Goal: Communication & Community: Answer question/provide support

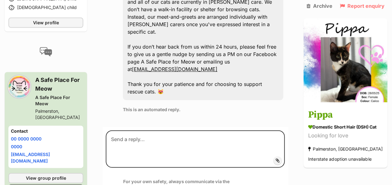
scroll to position [405, 0]
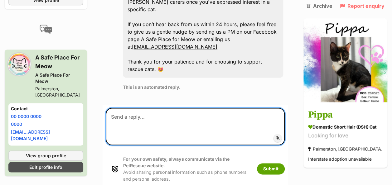
click at [133, 108] on textarea at bounding box center [195, 126] width 179 height 37
paste textarea "Hi [Name], Thank you so much for your lovely message — it sounds like a beautif…"
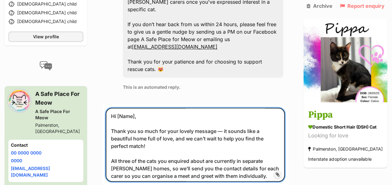
scroll to position [0, 0]
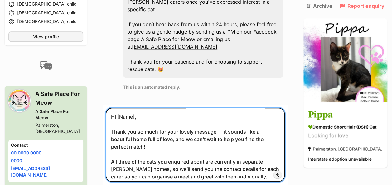
click at [139, 108] on textarea "Hi [Name], Thank you so much for your lovely message — it sounds like a beautif…" at bounding box center [195, 145] width 179 height 74
click at [226, 110] on textarea "Hi, Thank you so much for your lovely message — it sounds like a beautiful home…" at bounding box center [195, 145] width 179 height 74
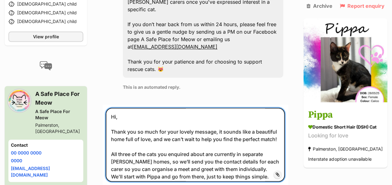
scroll to position [31, 0]
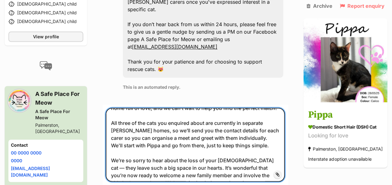
click at [183, 118] on textarea "Hi, Thank you so much for your lovely message, it sounds like a beautiful home …" at bounding box center [195, 145] width 179 height 74
drag, startPoint x: 193, startPoint y: 117, endPoint x: 199, endPoint y: 118, distance: 6.3
click at [199, 118] on textarea "Hi, Thank you so much for your lovely message, it sounds like a beautiful home …" at bounding box center [195, 145] width 179 height 74
drag, startPoint x: 228, startPoint y: 117, endPoint x: 234, endPoint y: 118, distance: 6.3
click at [234, 118] on textarea "Hi, Thank you so much for your lovely message, it sounds like a beautiful home …" at bounding box center [195, 145] width 179 height 74
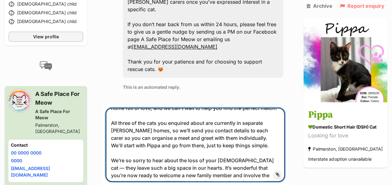
click at [260, 118] on textarea "Hi, Thank you so much for your lovely message, it sounds like a beautiful home …" at bounding box center [195, 145] width 179 height 74
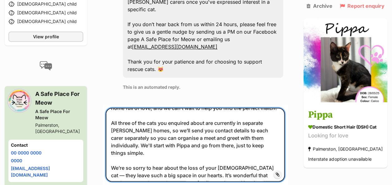
drag, startPoint x: 142, startPoint y: 126, endPoint x: 168, endPoint y: 127, distance: 25.6
click at [168, 127] on textarea "Hi, Thank you so much for your lovely message, it sounds like a beautiful home …" at bounding box center [195, 145] width 179 height 74
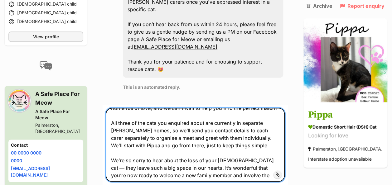
click at [191, 118] on textarea "Hi, Thank you so much for your lovely message, it sounds like a beautiful home …" at bounding box center [195, 145] width 179 height 74
click at [267, 124] on textarea "Hi, Thank you so much for your lovely message, it sounds like a beautiful home …" at bounding box center [195, 145] width 179 height 74
click at [169, 118] on textarea "Hi, Thank you so much for your lovely message, it sounds like a beautiful home …" at bounding box center [195, 145] width 179 height 74
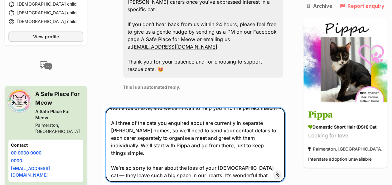
drag, startPoint x: 226, startPoint y: 125, endPoint x: 276, endPoint y: 126, distance: 50.5
click at [276, 126] on textarea "Hi, Thank you so much for your lovely message, it sounds like a beautiful home …" at bounding box center [195, 145] width 179 height 74
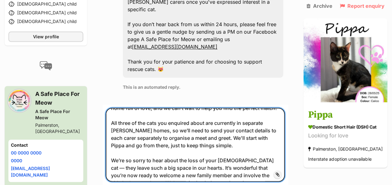
click at [186, 125] on textarea "Hi, Thank you so much for your lovely message, it sounds like a beautiful home …" at bounding box center [195, 145] width 179 height 74
click at [228, 127] on textarea "Hi, Thank you so much for your lovely message, it sounds like a beautiful home …" at bounding box center [195, 145] width 179 height 74
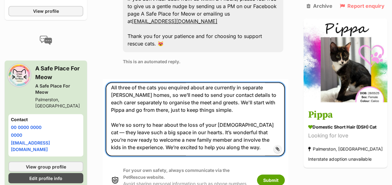
scroll to position [436, 0]
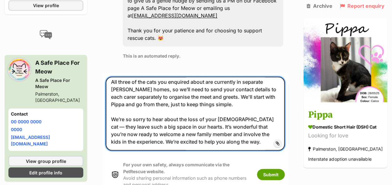
drag, startPoint x: 245, startPoint y: 122, endPoint x: 84, endPoint y: 95, distance: 163.5
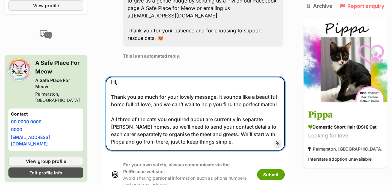
scroll to position [19, 0]
type textarea "Hi, Thank you so much for your lovely message, it sounds like a beautiful home …"
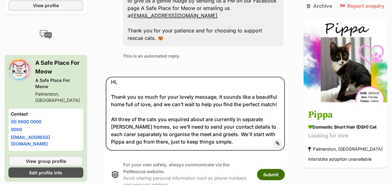
click at [278, 169] on button "Submit" at bounding box center [271, 174] width 28 height 11
